Goal: Information Seeking & Learning: Learn about a topic

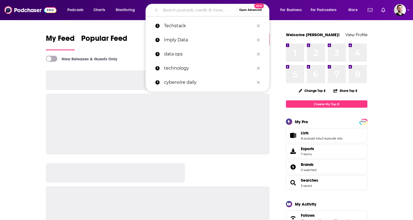
click at [172, 10] on input "Search podcasts, credits, & more..." at bounding box center [198, 10] width 76 height 9
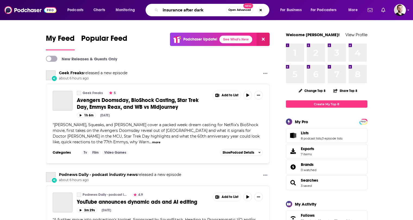
type input "insurance after dark"
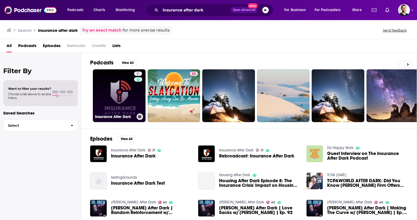
click at [128, 92] on link "21 Insurance After Dark" at bounding box center [119, 95] width 53 height 53
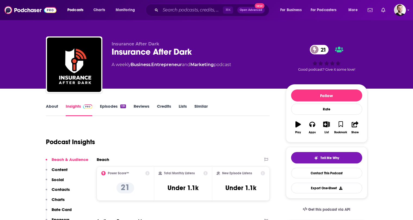
click at [49, 106] on link "About" at bounding box center [52, 109] width 12 height 12
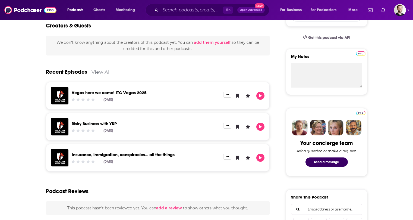
scroll to position [172, 0]
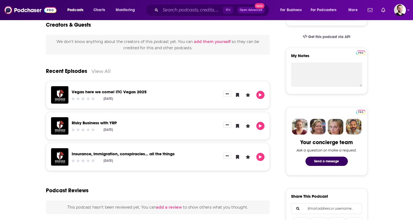
click at [120, 90] on link "Vegas here we come! ITC Vegas 2025" at bounding box center [109, 91] width 75 height 5
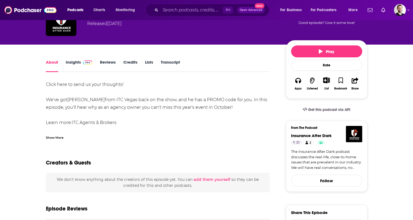
scroll to position [50, 0]
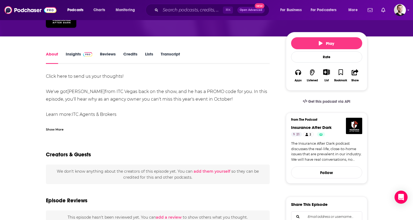
click at [69, 73] on div "Click here to send us your thoughts! We've got Drake from ITC Vegas back on the…" at bounding box center [158, 102] width 224 height 61
click at [71, 76] on link "Click here to send us your thoughts!" at bounding box center [85, 76] width 78 height 5
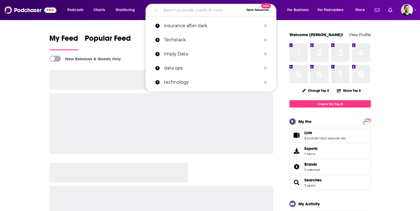
click at [188, 14] on input "Search podcasts, credits, & more..." at bounding box center [201, 10] width 83 height 9
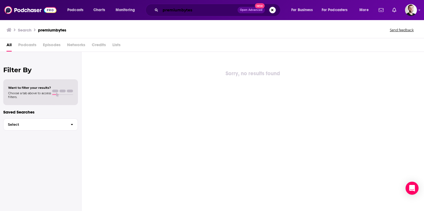
click at [182, 11] on input "premiumbytes" at bounding box center [198, 10] width 77 height 9
click at [201, 14] on input "PremiumBytes" at bounding box center [198, 10] width 77 height 9
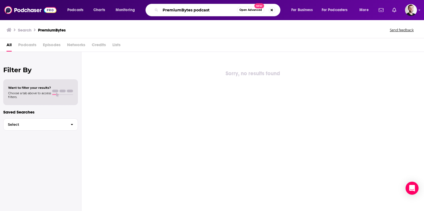
type input "PremiumBytes podcast"
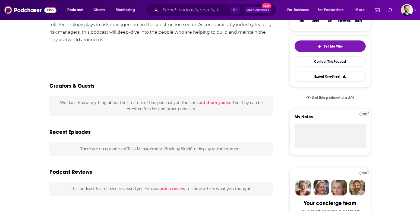
scroll to position [113, 0]
